Goal: Task Accomplishment & Management: Manage account settings

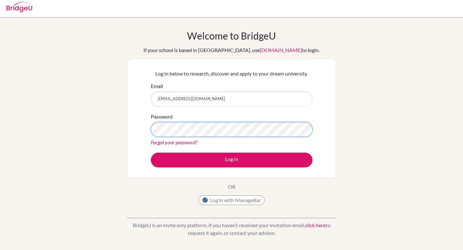
scroll to position [3, 0]
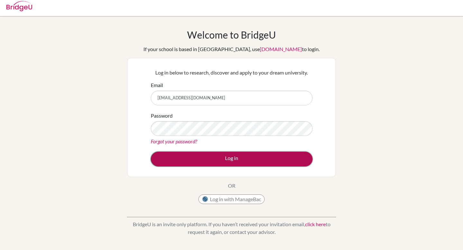
click at [217, 156] on button "Log in" at bounding box center [232, 159] width 162 height 15
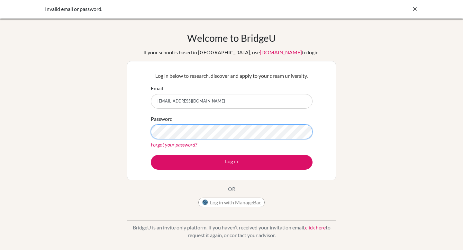
click at [128, 131] on div "Log in below to research, discover and apply to your dream university. Email SI…" at bounding box center [231, 120] width 209 height 119
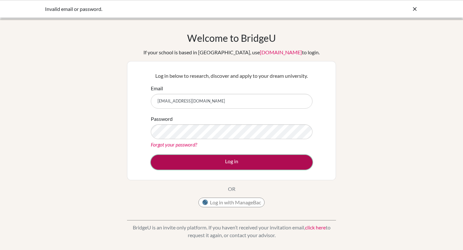
click at [213, 159] on button "Log in" at bounding box center [232, 162] width 162 height 15
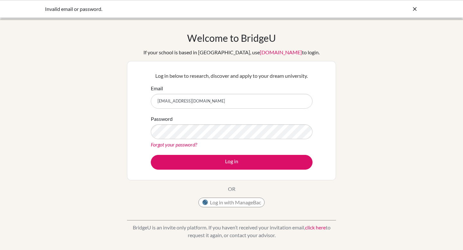
click at [99, 103] on div "Welcome to BridgeU If your school is based in China, use app.bridge-u.com.cn to…" at bounding box center [231, 137] width 463 height 210
click at [163, 99] on input "SIN015@student.britishschool.lk" at bounding box center [232, 101] width 162 height 15
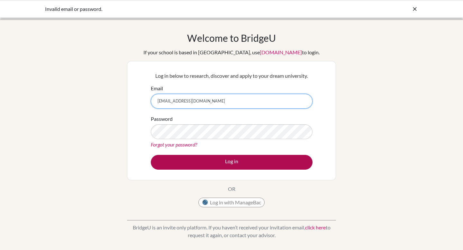
type input "[EMAIL_ADDRESS][DOMAIN_NAME]"
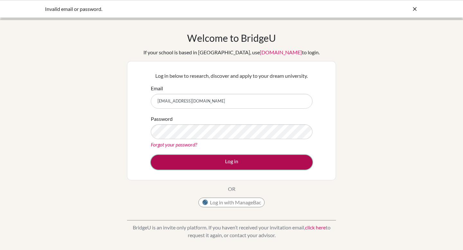
click at [182, 158] on button "Log in" at bounding box center [232, 162] width 162 height 15
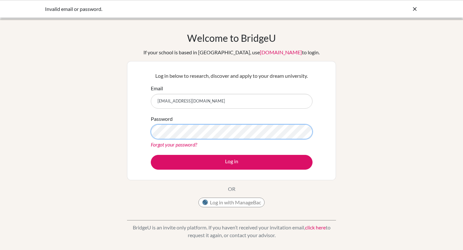
click at [101, 134] on div "Welcome to [GEOGRAPHIC_DATA] If your school is based in [GEOGRAPHIC_DATA], use …" at bounding box center [231, 137] width 463 height 210
click at [167, 144] on link "Forgot your password?" at bounding box center [174, 144] width 46 height 6
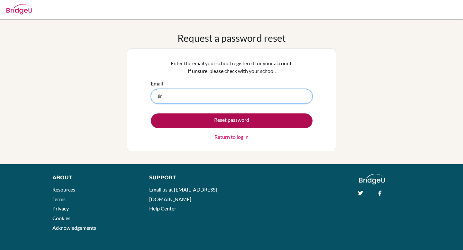
type input "[EMAIL_ADDRESS][DOMAIN_NAME]"
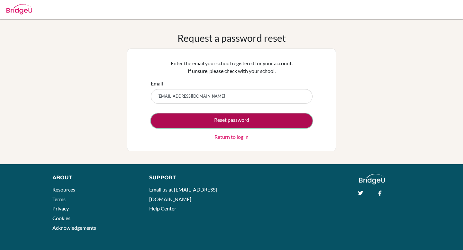
click at [247, 122] on button "Reset password" at bounding box center [232, 120] width 162 height 15
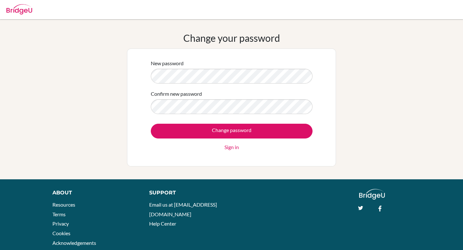
click at [84, 74] on div "Change your password New password Confirm new password Change password Sign in" at bounding box center [231, 99] width 463 height 134
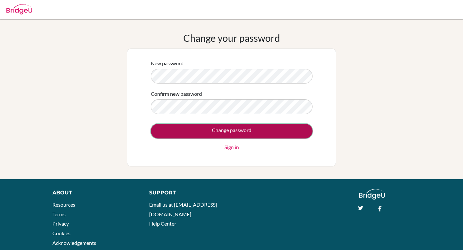
click at [242, 131] on input "Change password" at bounding box center [232, 131] width 162 height 15
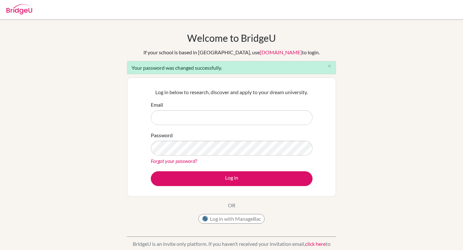
click at [234, 115] on input "Email" at bounding box center [232, 117] width 162 height 15
type input "[EMAIL_ADDRESS][DOMAIN_NAME]"
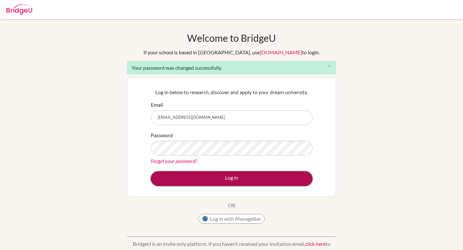
click at [215, 178] on button "Log in" at bounding box center [232, 178] width 162 height 15
